Goal: Register for event/course

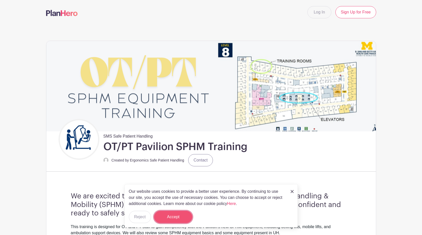
click at [188, 216] on button "Accept" at bounding box center [173, 217] width 38 height 12
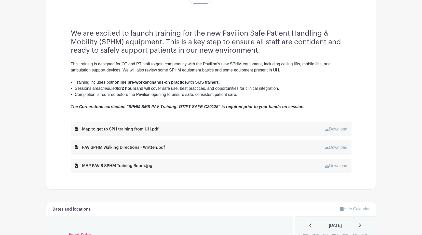
scroll to position [254, 0]
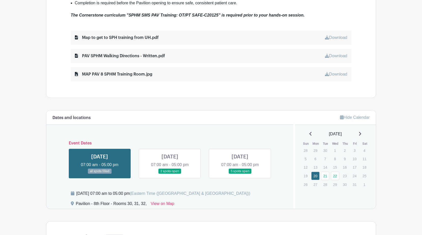
click at [170, 174] on link at bounding box center [170, 174] width 0 height 0
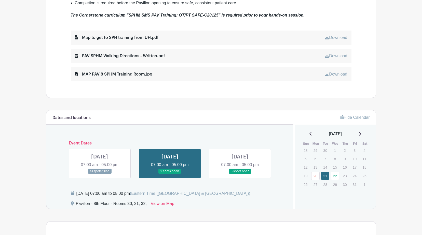
click at [170, 174] on link at bounding box center [170, 174] width 0 height 0
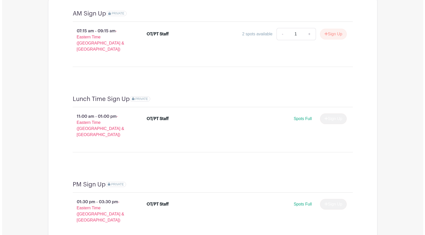
scroll to position [409, 0]
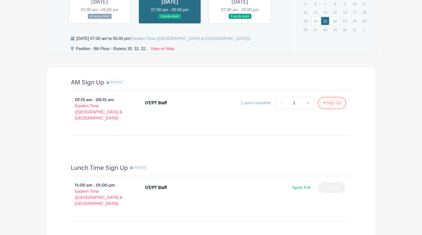
click at [334, 101] on button "Sign Up" at bounding box center [331, 103] width 27 height 11
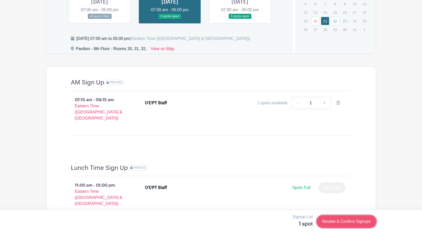
click at [340, 223] on link "Review & Confirm Signups" at bounding box center [346, 222] width 59 height 12
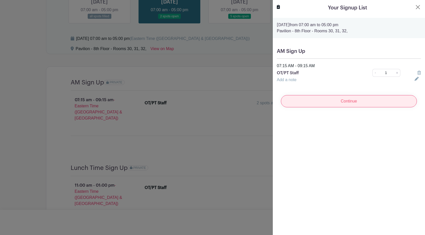
click at [304, 96] on input "Continue" at bounding box center [349, 101] width 136 height 12
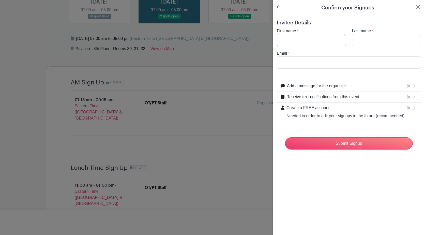
click at [298, 40] on input "First name" at bounding box center [311, 40] width 69 height 12
type input "Seema"
type input "[PERSON_NAME]"
type input "[EMAIL_ADDRESS][DOMAIN_NAME]"
click at [319, 84] on label "Add a message for the organizer." at bounding box center [317, 86] width 60 height 6
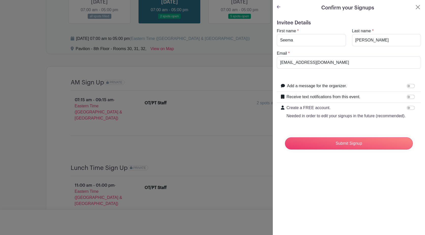
click at [407, 84] on input "Add a message for the organizer." at bounding box center [411, 86] width 8 height 4
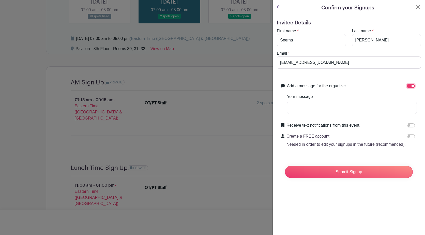
click at [409, 86] on input "Add a message for the organizer." at bounding box center [411, 86] width 8 height 4
checkbox input "false"
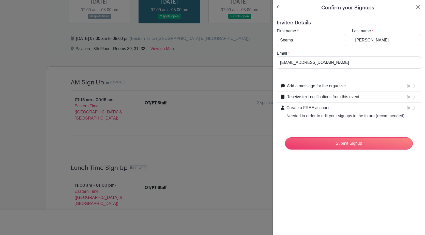
click at [320, 98] on label "Receive text notifications from this event." at bounding box center [324, 97] width 74 height 6
click at [407, 98] on input "Receive text notifications from this event." at bounding box center [411, 97] width 8 height 4
checkbox input "true"
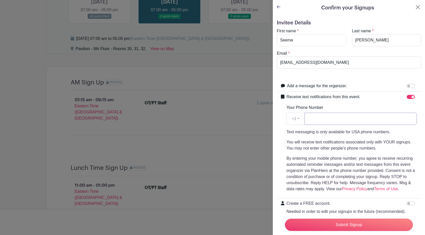
click at [335, 120] on input "Your Phone Number" at bounding box center [361, 119] width 112 height 12
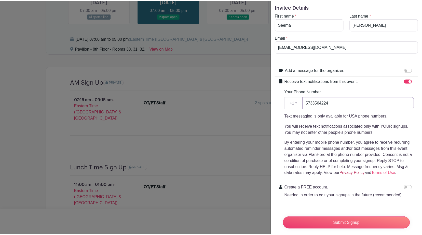
scroll to position [32, 0]
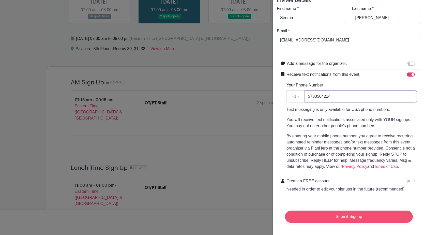
type input "5733564224"
click at [357, 215] on input "Submit Signup" at bounding box center [349, 217] width 128 height 12
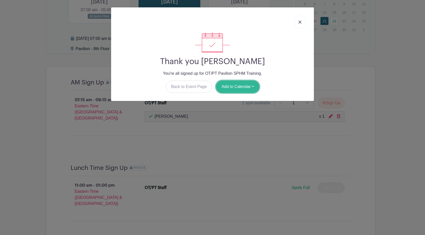
click at [247, 90] on button "Add to Calendar" at bounding box center [237, 87] width 43 height 12
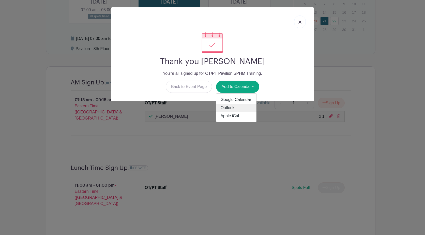
click at [232, 108] on link "Outlook" at bounding box center [237, 108] width 40 height 8
click at [302, 25] on link at bounding box center [300, 22] width 12 height 13
